Goal: Task Accomplishment & Management: Use online tool/utility

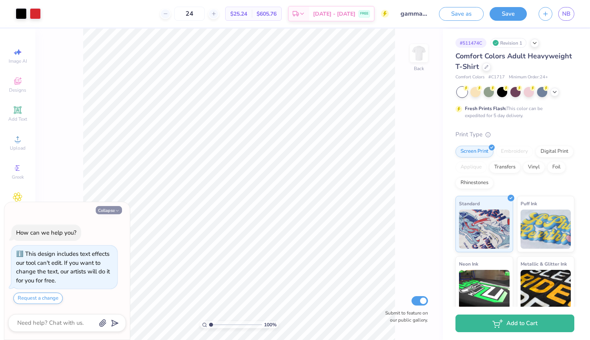
click at [119, 210] on icon "button" at bounding box center [117, 211] width 5 height 5
type textarea "x"
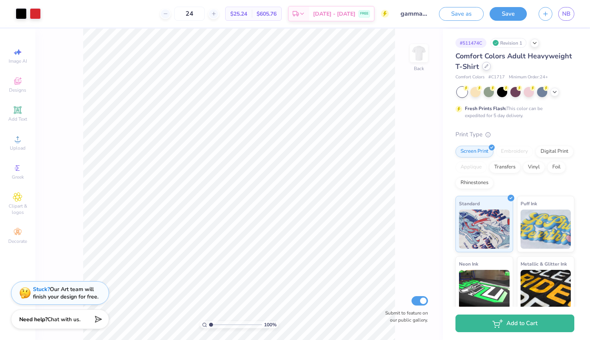
click at [488, 66] on icon at bounding box center [486, 66] width 4 height 4
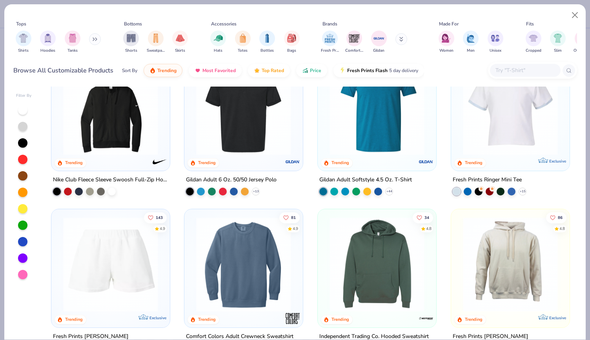
scroll to position [1585, 0]
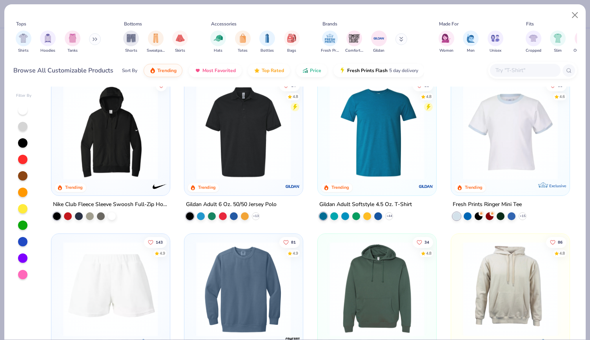
click at [24, 125] on div at bounding box center [22, 126] width 9 height 9
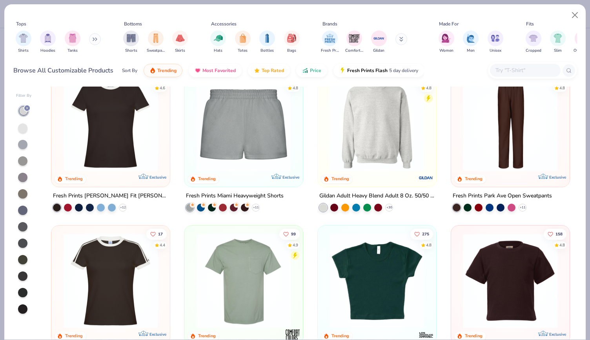
scroll to position [494, 0]
click at [399, 109] on img at bounding box center [376, 123] width 103 height 95
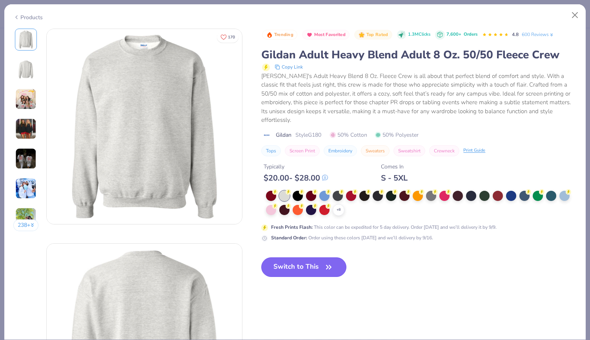
click at [304, 258] on button "Switch to This" at bounding box center [303, 268] width 85 height 20
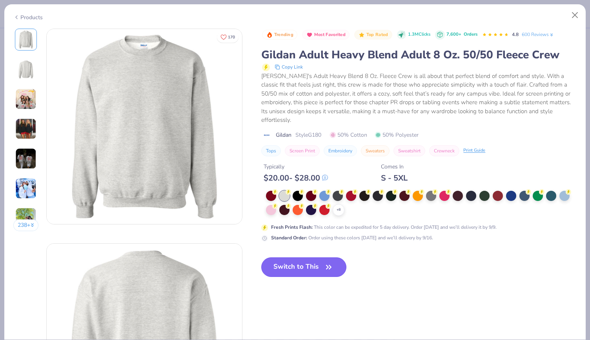
click at [304, 260] on button "Switch to This" at bounding box center [303, 268] width 85 height 20
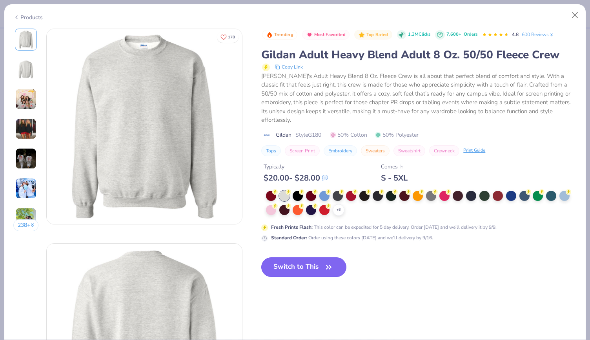
click at [304, 260] on button "Switch to This" at bounding box center [303, 268] width 85 height 20
click at [282, 258] on button "Switch to This" at bounding box center [303, 268] width 85 height 20
click at [284, 258] on button "Switch to This" at bounding box center [303, 268] width 85 height 20
click at [571, 11] on button "Close" at bounding box center [574, 15] width 15 height 15
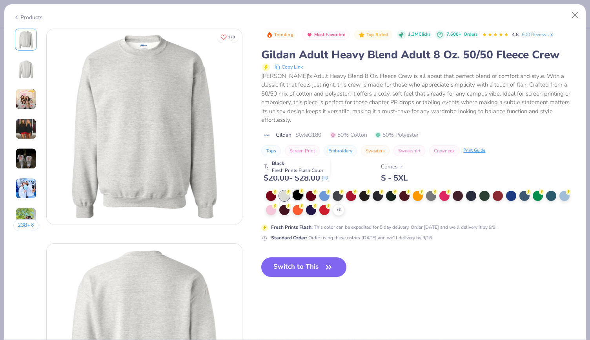
click at [297, 190] on div at bounding box center [297, 195] width 10 height 10
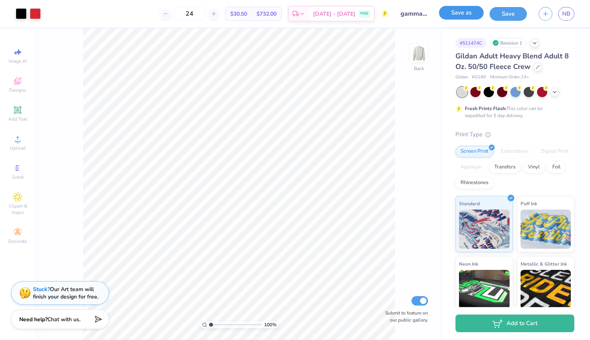
click at [469, 16] on button "Save as" at bounding box center [461, 13] width 45 height 14
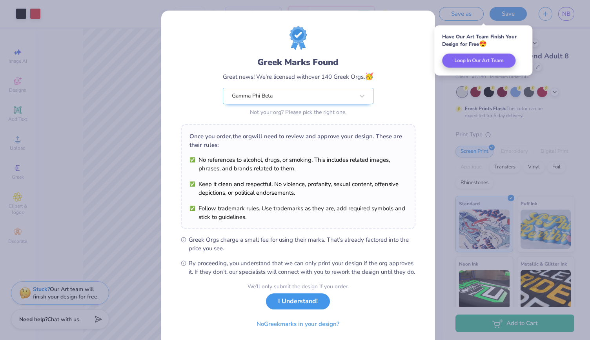
click at [281, 310] on button "I Understand!" at bounding box center [298, 302] width 64 height 16
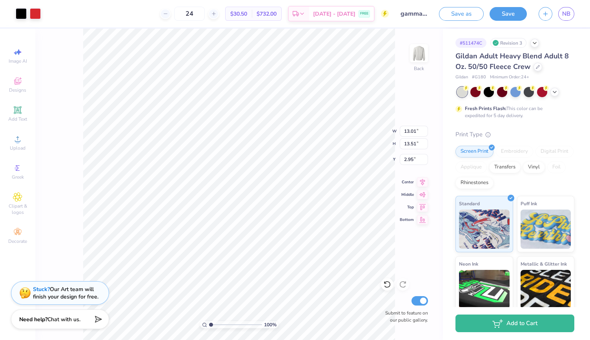
type input "13.01"
type input "13.51"
type input "14.11"
type input "14.66"
type input "3.00"
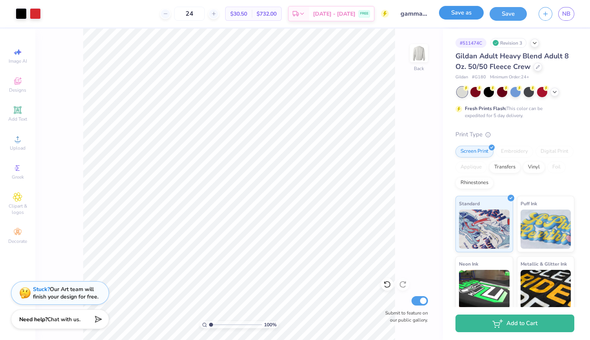
click at [454, 14] on button "Save as" at bounding box center [461, 13] width 45 height 14
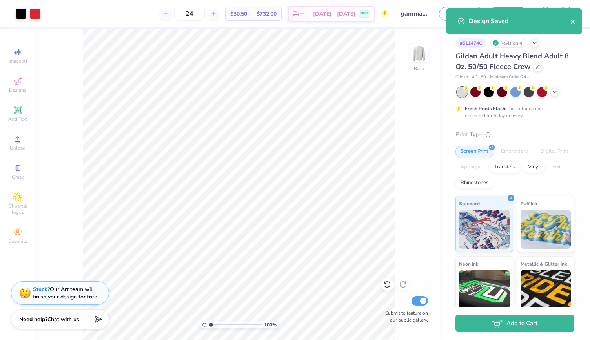
click at [570, 22] on icon "close" at bounding box center [572, 21] width 5 height 6
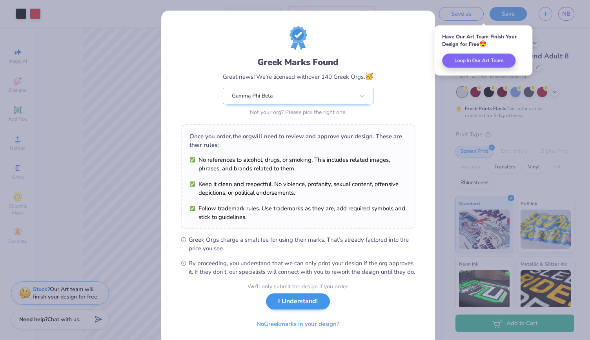
click at [291, 318] on div "We’ll only submit the design if you order. I Understand! No Greek marks in your…" at bounding box center [297, 307] width 101 height 49
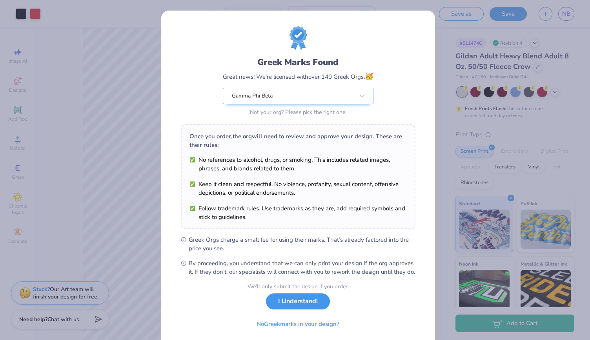
click at [294, 310] on button "I Understand!" at bounding box center [298, 302] width 64 height 16
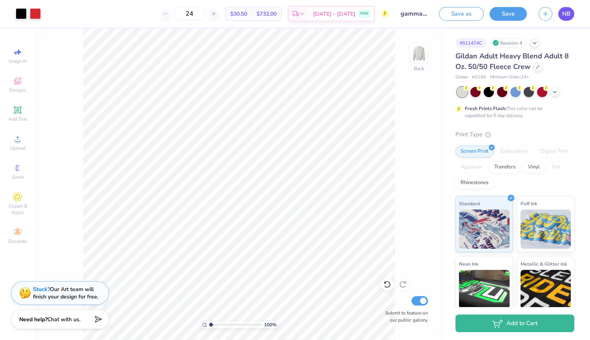
click at [564, 10] on span "NB" at bounding box center [566, 13] width 8 height 9
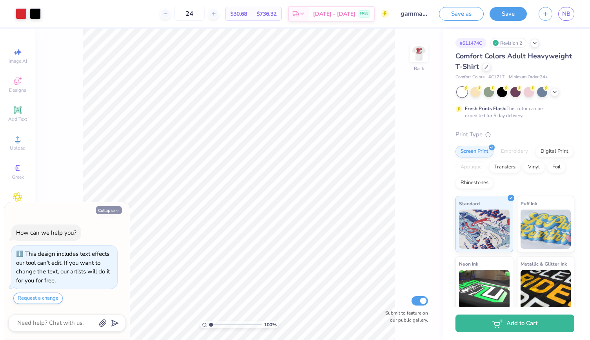
click at [107, 207] on button "Collapse" at bounding box center [109, 210] width 26 height 8
type textarea "x"
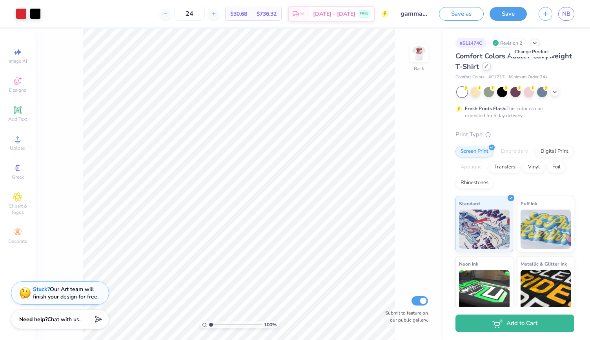
click at [490, 70] on div at bounding box center [486, 66] width 9 height 9
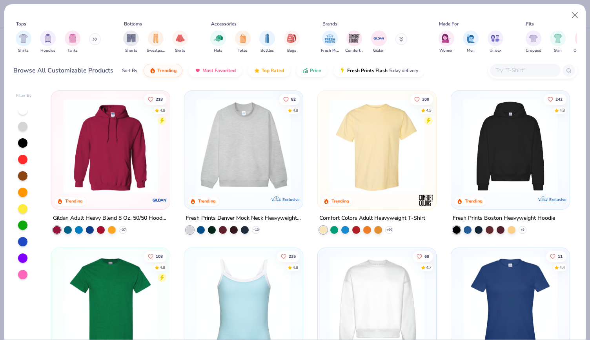
click at [505, 69] on input "text" at bounding box center [524, 70] width 60 height 9
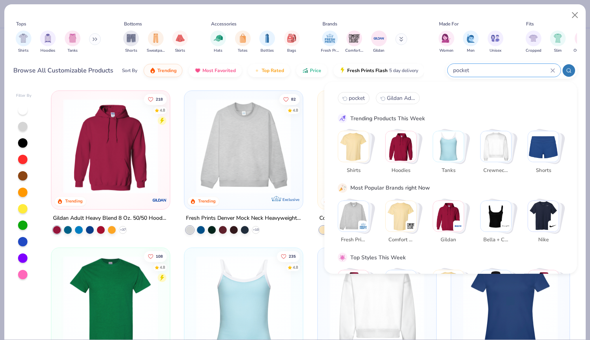
type input "pocket"
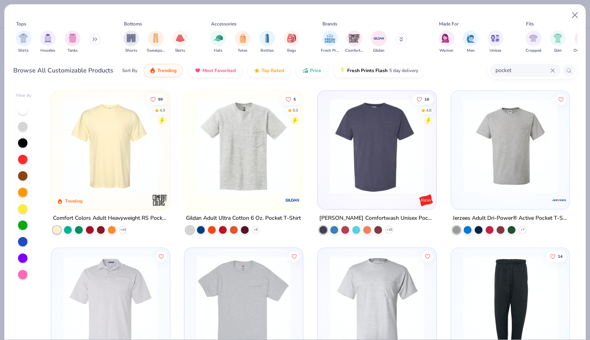
click at [126, 145] on div at bounding box center [8, 146] width 308 height 95
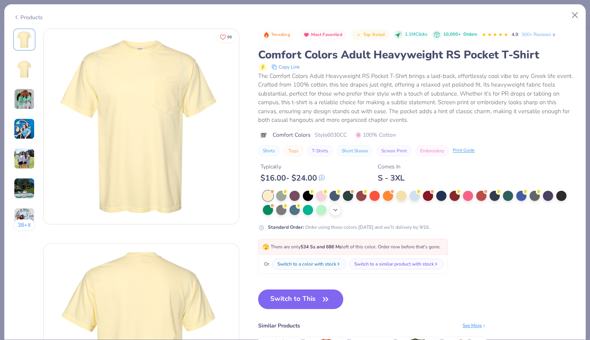
click at [337, 215] on div "+ 22" at bounding box center [335, 210] width 12 height 12
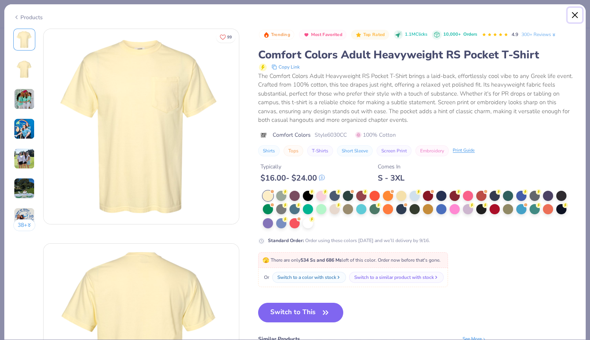
click at [569, 14] on button "Close" at bounding box center [574, 15] width 15 height 15
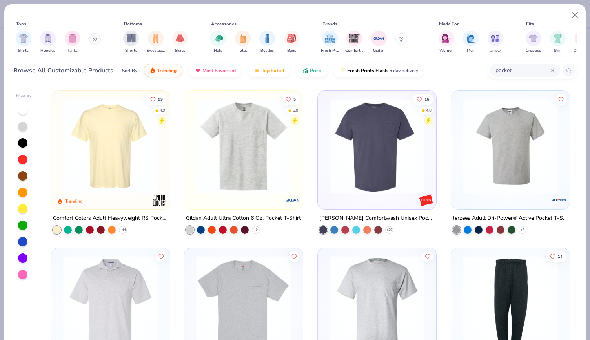
click at [381, 155] on img at bounding box center [376, 146] width 103 height 95
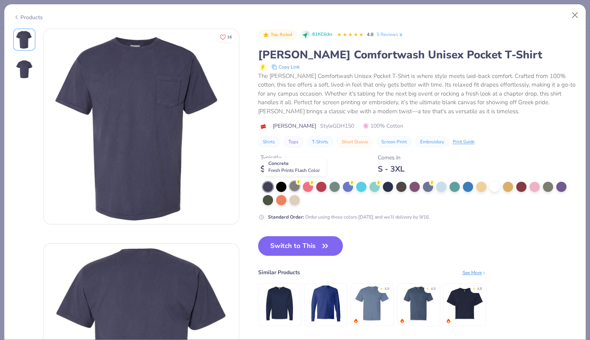
click at [294, 188] on div at bounding box center [294, 186] width 10 height 10
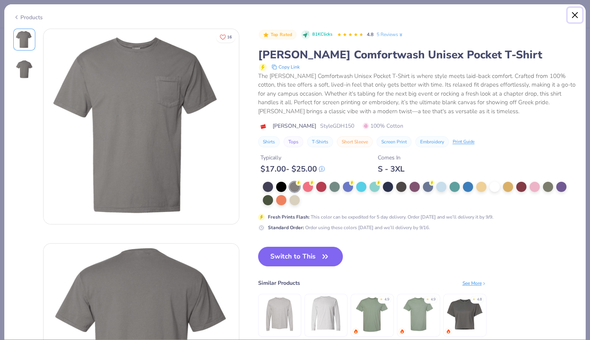
click at [575, 18] on button "Close" at bounding box center [574, 15] width 15 height 15
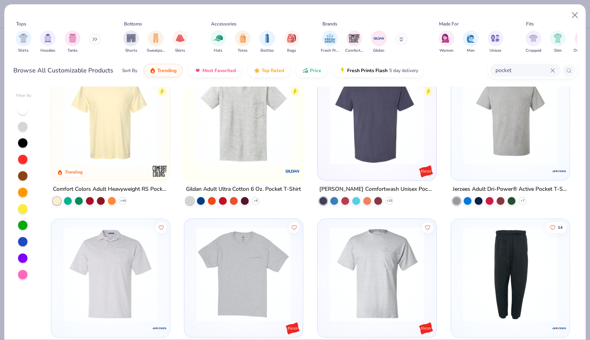
scroll to position [24, 0]
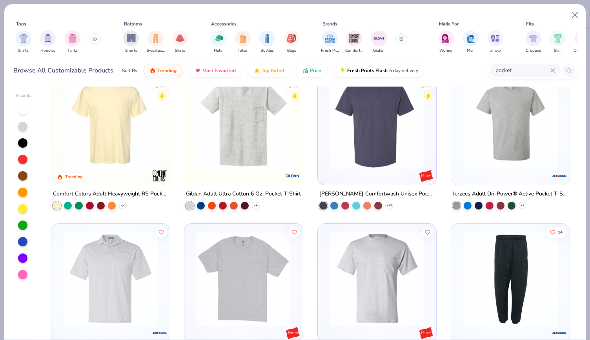
click at [121, 205] on polyline at bounding box center [122, 206] width 3 height 2
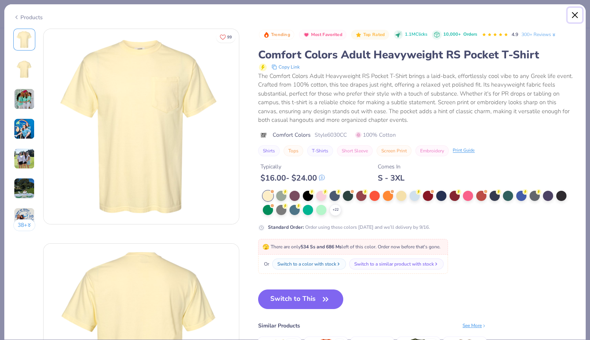
click at [575, 10] on button "Close" at bounding box center [574, 15] width 15 height 15
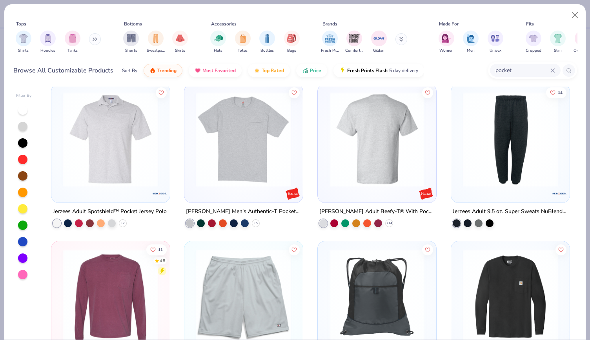
scroll to position [163, 0]
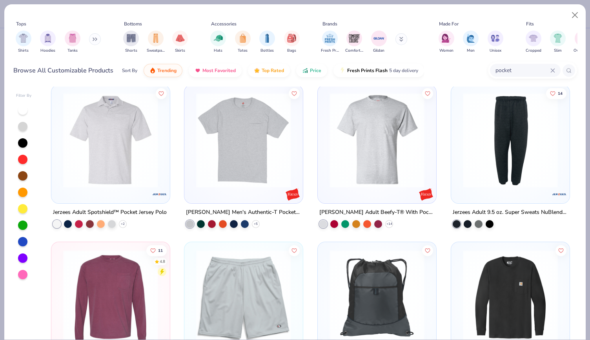
click at [343, 145] on img at bounding box center [376, 140] width 103 height 95
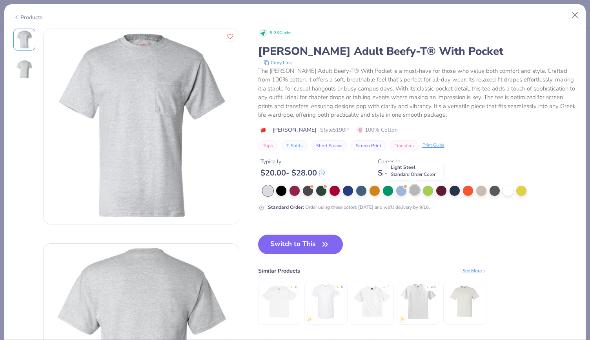
click at [412, 190] on div at bounding box center [414, 190] width 10 height 10
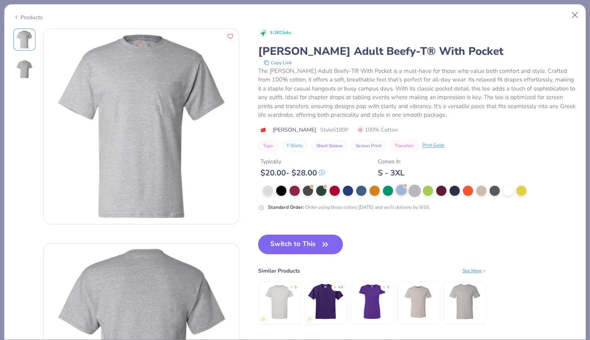
click at [403, 189] on div at bounding box center [401, 190] width 10 height 10
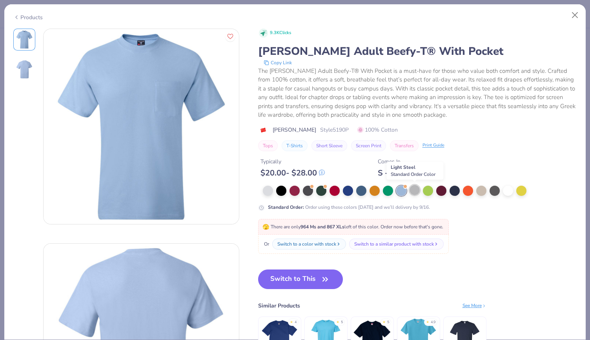
click at [416, 188] on div at bounding box center [414, 190] width 10 height 10
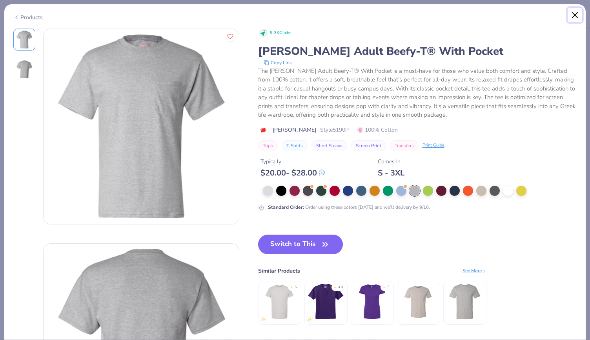
click at [575, 17] on button "Close" at bounding box center [574, 15] width 15 height 15
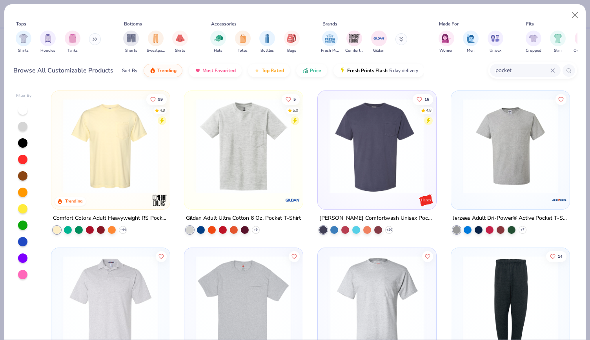
click at [69, 158] on img at bounding box center [110, 146] width 103 height 95
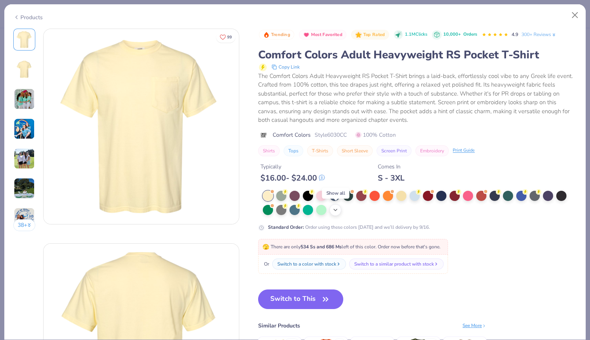
click at [334, 205] on div "+ 22" at bounding box center [335, 210] width 12 height 12
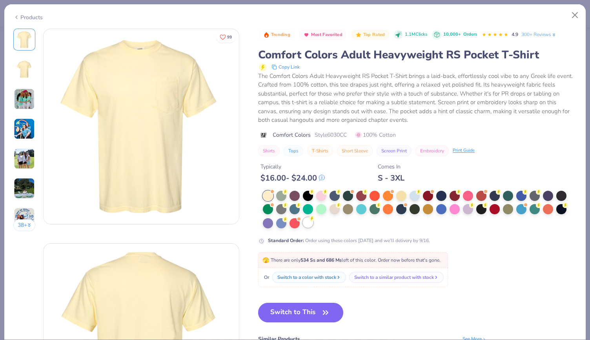
click at [303, 222] on div at bounding box center [308, 223] width 10 height 10
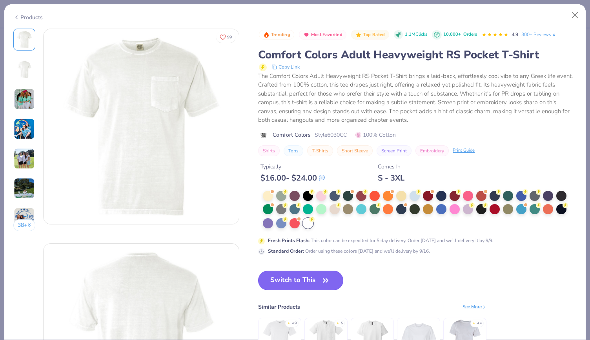
click at [307, 277] on button "Switch to This" at bounding box center [300, 281] width 85 height 20
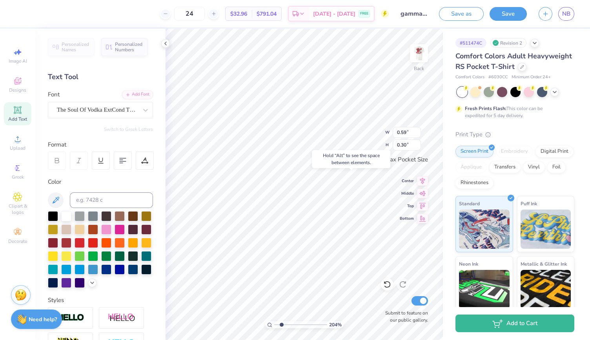
type input "2.04299418424782"
type input "3.21"
type input "0.55"
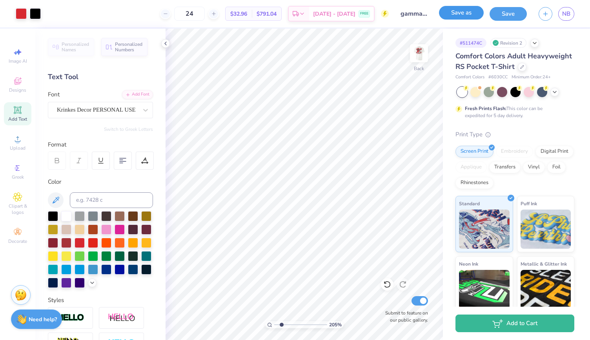
click at [476, 8] on button "Save as" at bounding box center [461, 13] width 45 height 14
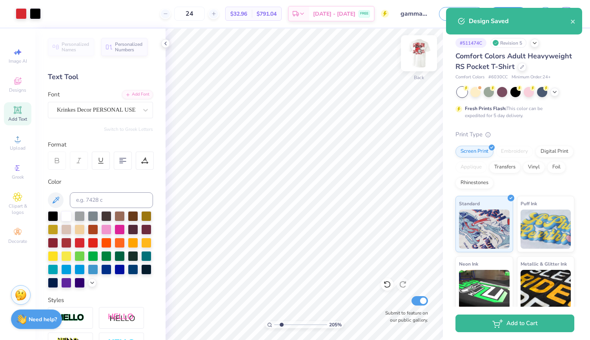
click at [412, 58] on img at bounding box center [418, 53] width 31 height 31
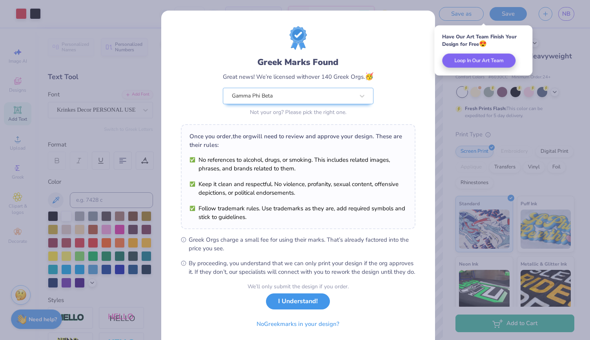
click at [294, 310] on button "I Understand!" at bounding box center [298, 302] width 64 height 16
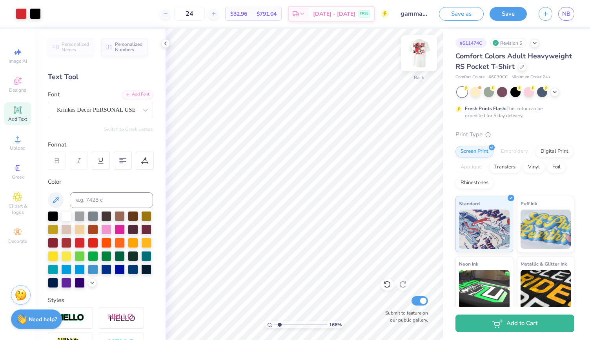
click at [423, 54] on img at bounding box center [418, 53] width 31 height 31
click at [168, 43] on icon at bounding box center [165, 43] width 6 height 6
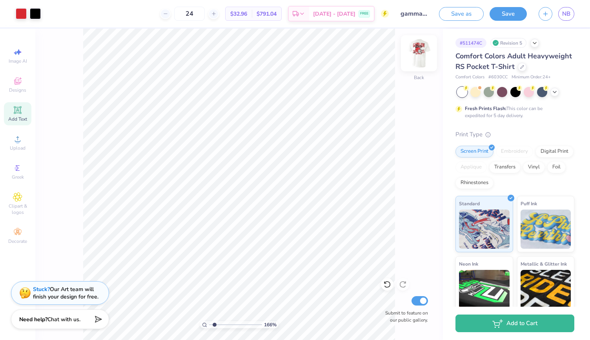
click at [421, 46] on img at bounding box center [418, 53] width 31 height 31
click at [421, 47] on img at bounding box center [418, 53] width 31 height 31
click at [415, 58] on img at bounding box center [418, 53] width 31 height 31
click at [412, 64] on img at bounding box center [418, 53] width 31 height 31
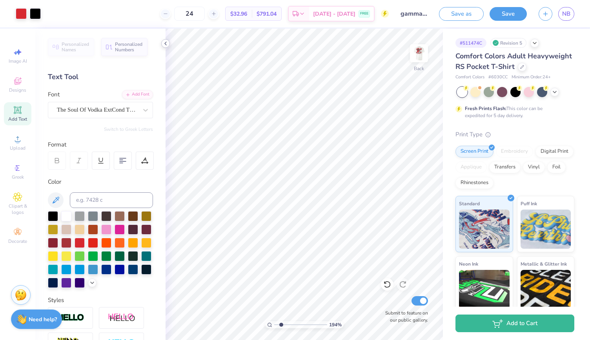
click at [163, 42] on icon at bounding box center [165, 43] width 6 height 6
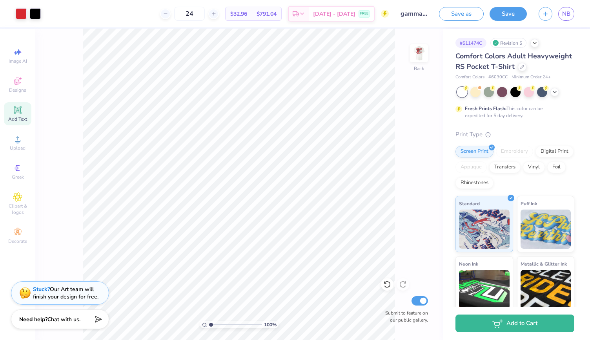
drag, startPoint x: 215, startPoint y: 324, endPoint x: 205, endPoint y: 322, distance: 9.7
type input "1"
click at [209, 322] on input "range" at bounding box center [235, 325] width 53 height 7
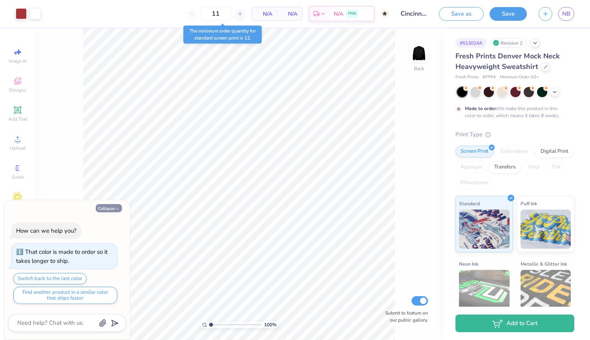
click at [117, 210] on icon "button" at bounding box center [117, 209] width 5 height 5
type textarea "x"
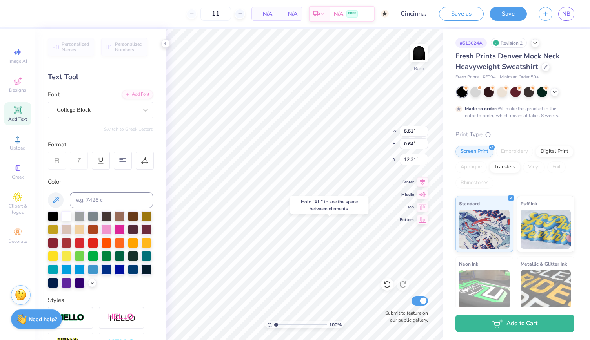
type input "12.31"
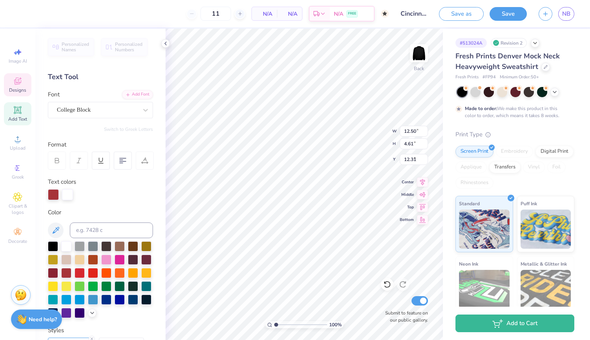
type input "12.50"
type input "4.61"
type input "1.00"
type textarea "cincinnati"
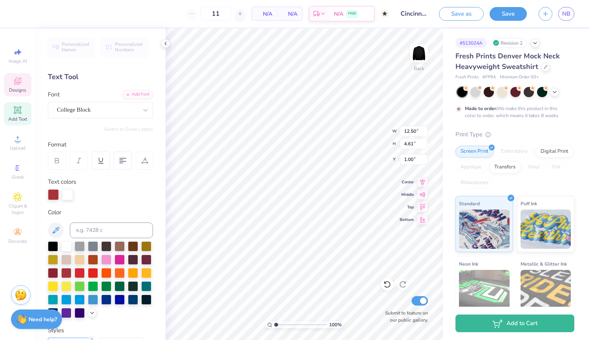
click at [16, 108] on icon at bounding box center [18, 110] width 6 height 6
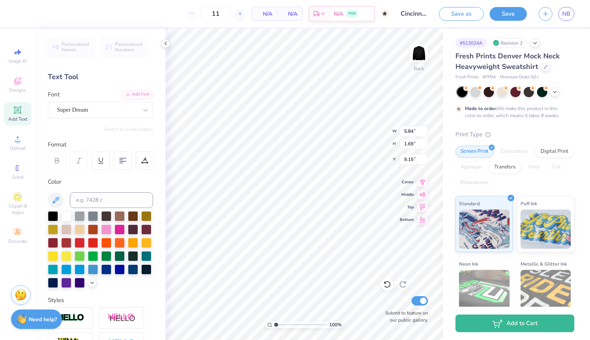
type input "5.84"
type input "1.69"
type input "9.15"
click at [138, 109] on div at bounding box center [145, 110] width 14 height 14
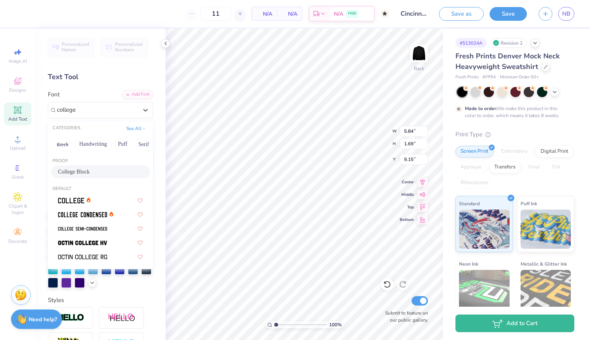
click at [82, 170] on span "College Block" at bounding box center [74, 172] width 32 height 8
type input "college"
type input "5.08"
type input "1.89"
type input "9.06"
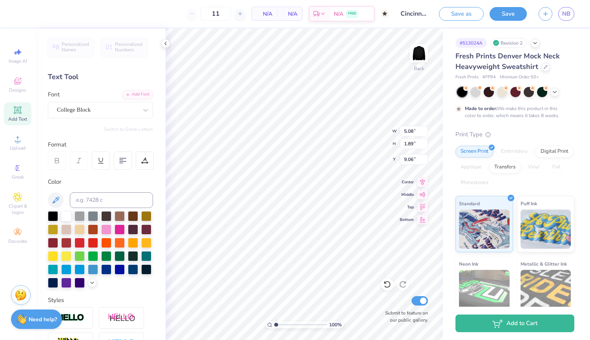
scroll to position [6, 2]
type textarea "T"
click at [91, 283] on polyline at bounding box center [92, 283] width 3 height 2
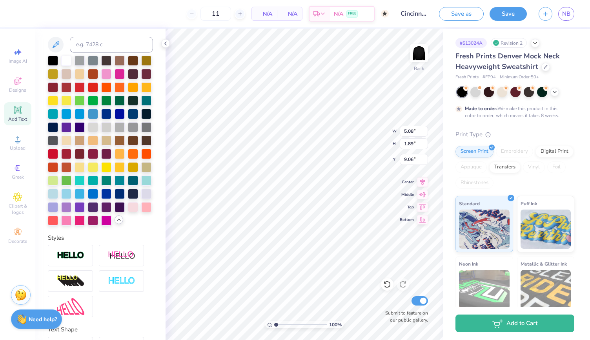
scroll to position [156, 0]
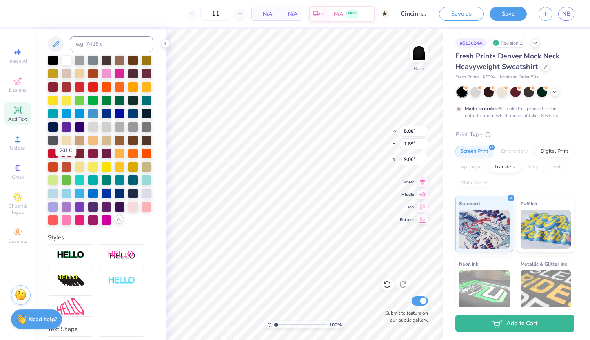
click at [65, 158] on div at bounding box center [66, 153] width 10 height 10
click at [53, 158] on div at bounding box center [53, 153] width 10 height 10
type textarea "o"
click at [13, 89] on span "Designs" at bounding box center [17, 90] width 17 height 6
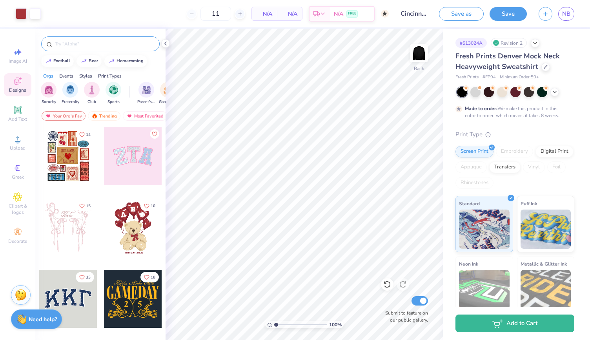
click at [90, 41] on input "text" at bounding box center [104, 44] width 100 height 8
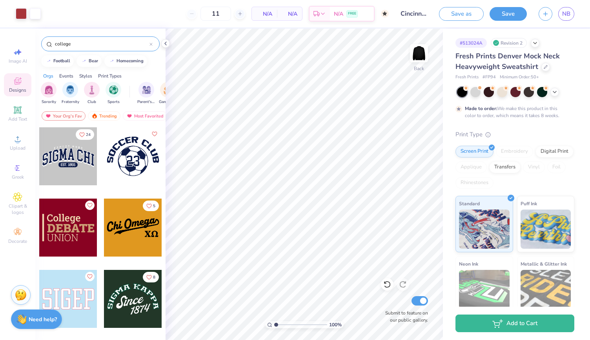
type input "college"
click at [76, 160] on div at bounding box center [68, 156] width 58 height 58
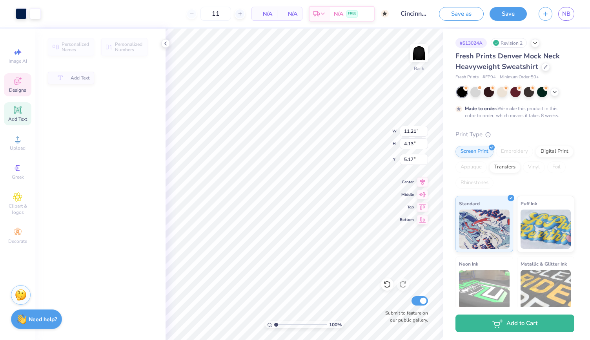
type input "4.13"
type input "5.17"
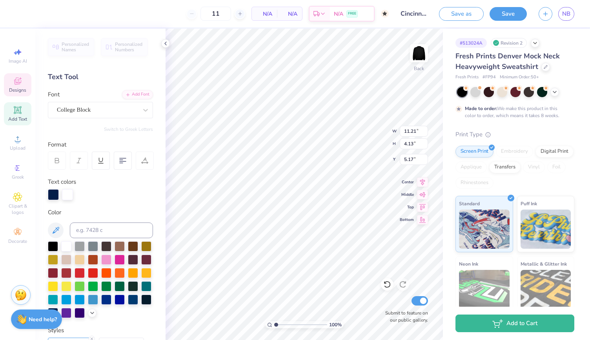
scroll to position [6, 1]
type textarea "ohio"
type input "11.40"
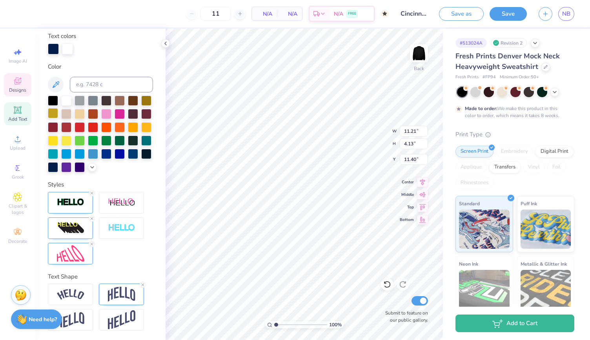
scroll to position [159, 0]
click at [89, 165] on icon at bounding box center [92, 166] width 6 height 6
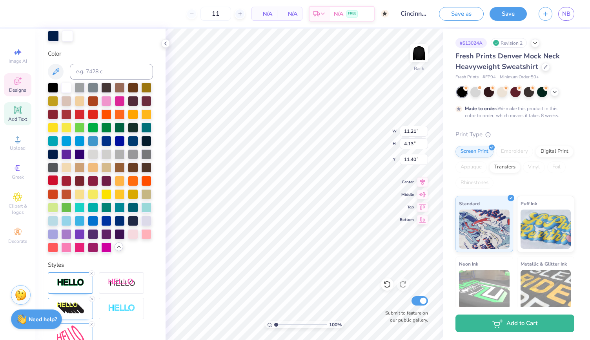
click at [53, 185] on div at bounding box center [53, 180] width 10 height 10
click at [64, 185] on div at bounding box center [66, 180] width 10 height 10
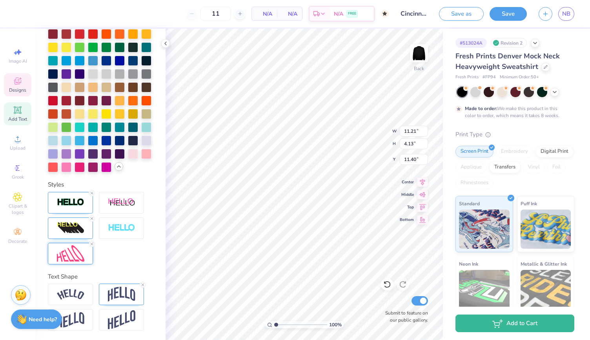
scroll to position [265, 0]
click at [140, 286] on icon at bounding box center [142, 285] width 5 height 5
type input "3.07"
type input "1.13"
type input "14.40"
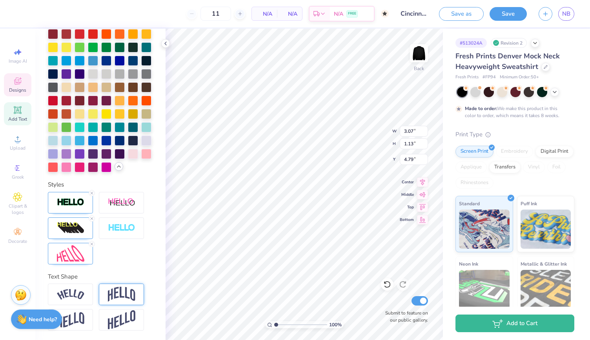
type input "4.79"
type input "5.53"
type input "0.64"
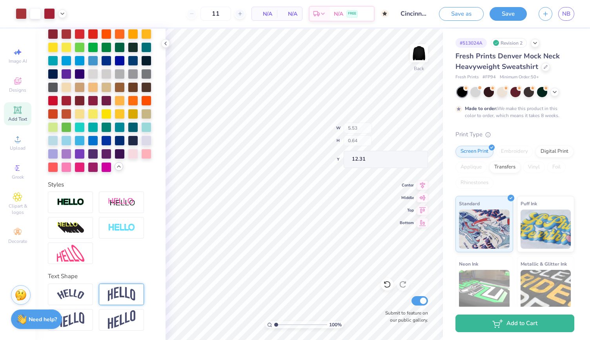
type input "6.46"
click at [458, 18] on button "Save as" at bounding box center [461, 13] width 45 height 14
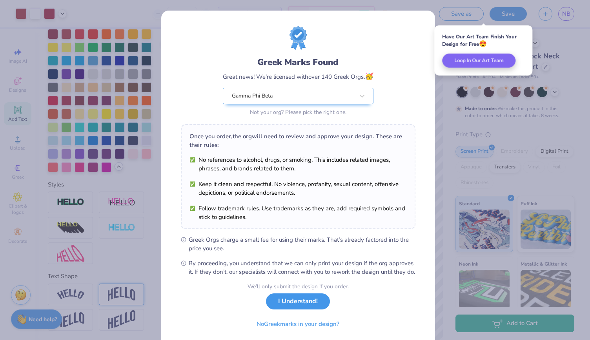
click at [291, 310] on button "I Understand!" at bounding box center [298, 302] width 64 height 16
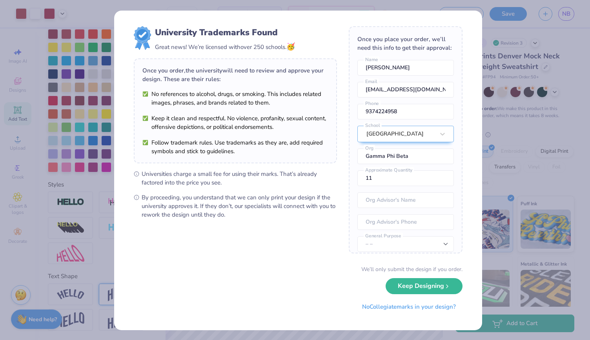
click at [510, 131] on div "University Trademarks Found Great news! We’re licensed with over 250 schools. 🥳…" at bounding box center [295, 170] width 590 height 340
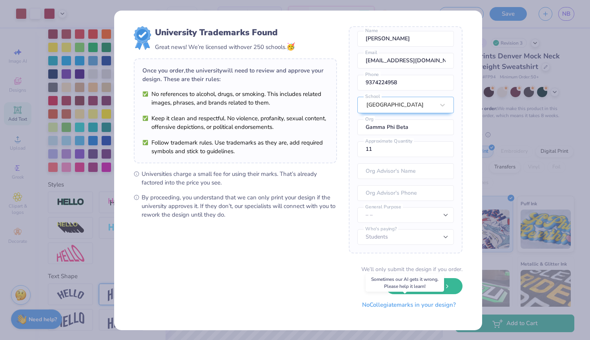
click at [413, 310] on button "No Collegiate marks in your design?" at bounding box center [408, 305] width 107 height 16
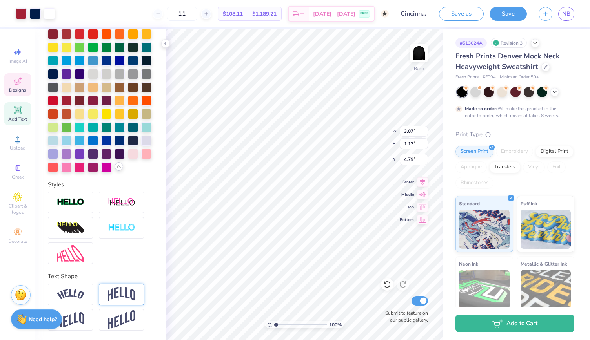
scroll to position [265, 0]
type input "4.48"
type input "5.53"
type input "0.64"
type input "6.46"
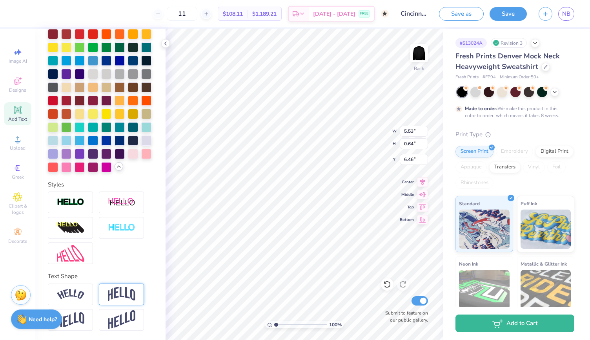
scroll to position [235, 0]
type input "6.32"
type input "0.73"
type input "6.14"
click at [163, 42] on icon at bounding box center [165, 43] width 6 height 6
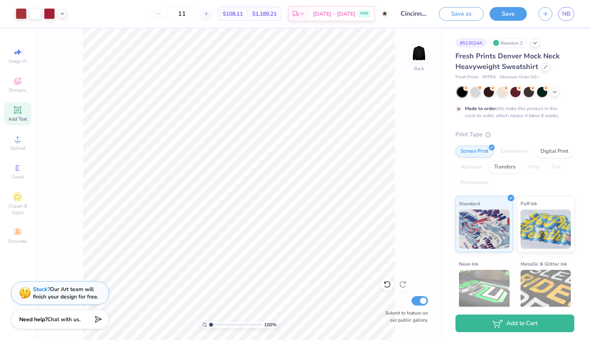
type input "1"
